Goal: Transaction & Acquisition: Obtain resource

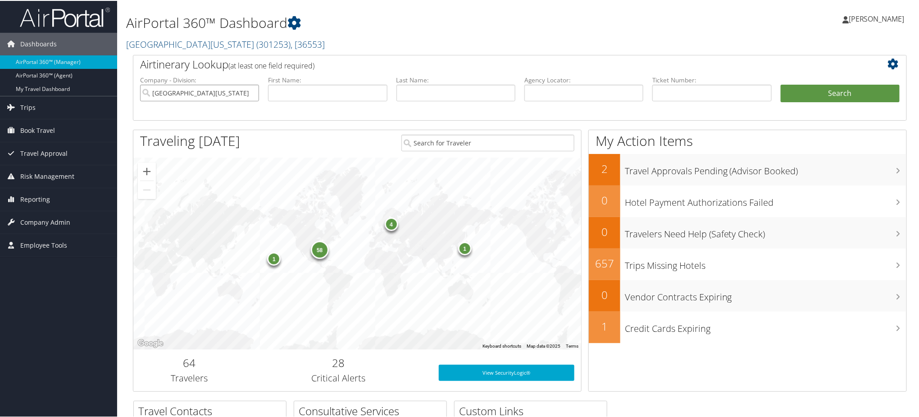
click at [253, 95] on input "[GEOGRAPHIC_DATA][US_STATE]" at bounding box center [199, 92] width 119 height 17
drag, startPoint x: 533, startPoint y: 92, endPoint x: 565, endPoint y: 102, distance: 33.9
click at [533, 92] on input "text" at bounding box center [583, 92] width 119 height 17
paste input "DJ10NV"
type input "DJ10NV"
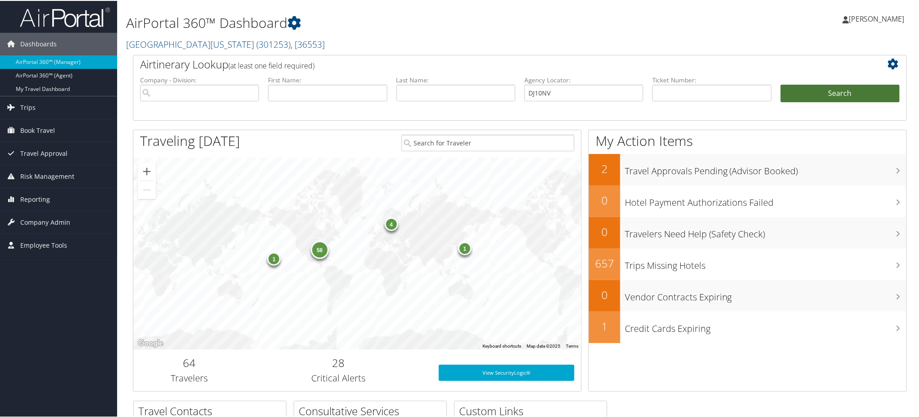
click at [811, 90] on button "Search" at bounding box center [840, 93] width 119 height 18
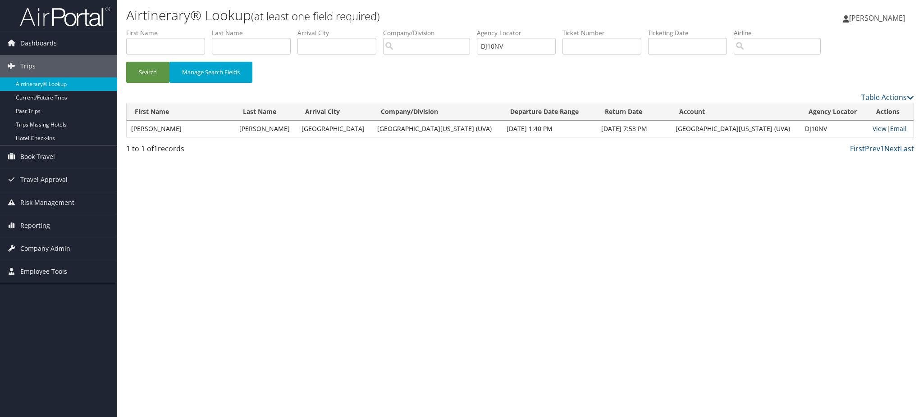
click at [872, 127] on link "View" at bounding box center [879, 128] width 14 height 9
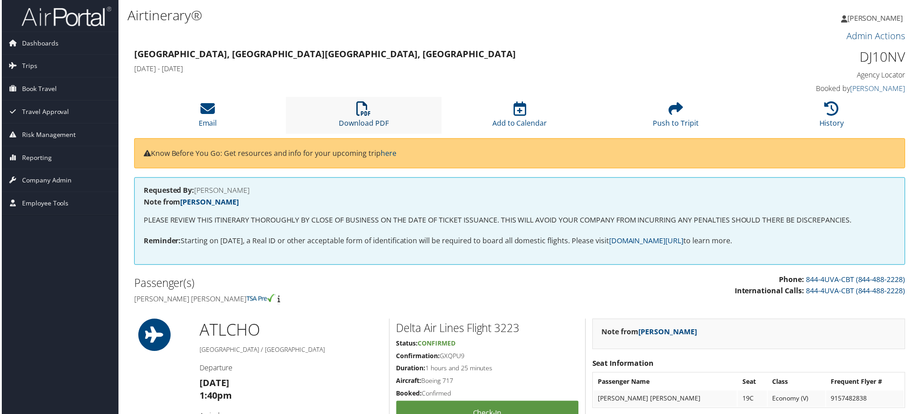
click at [361, 125] on link "Download PDF" at bounding box center [363, 118] width 50 height 22
